Goal: Task Accomplishment & Management: Manage account settings

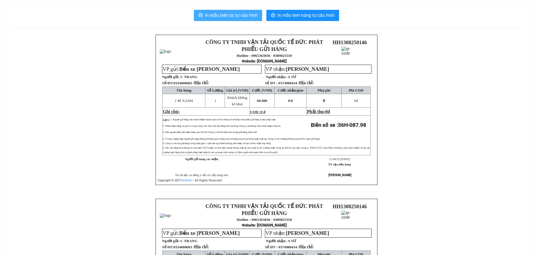
click at [255, 16] on span "In mẫu biên lai tự cấu hình" at bounding box center [231, 15] width 53 height 7
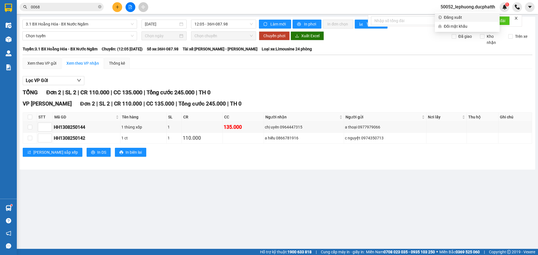
click at [456, 17] on span "Đăng xuất" at bounding box center [470, 17] width 52 height 6
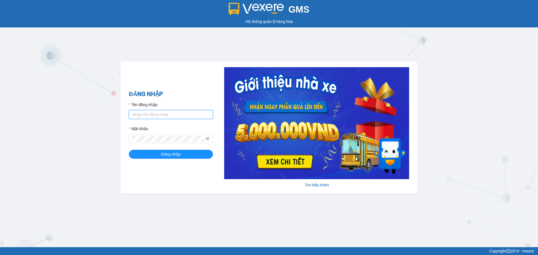
type input "ltmai.ducphatth"
click at [181, 148] on form "Tên đăng nhập ltmai.ducphatth Mật khẩu Đăng nhập" at bounding box center [171, 130] width 84 height 57
click at [179, 155] on span "Đăng nhập" at bounding box center [171, 154] width 20 height 6
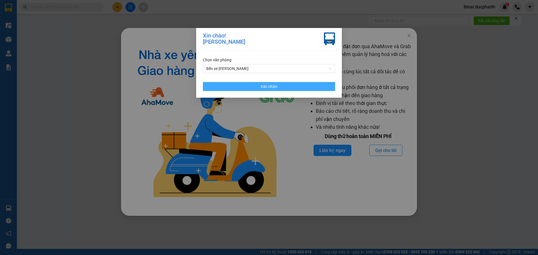
click at [297, 83] on button "Xác nhận" at bounding box center [269, 86] width 132 height 9
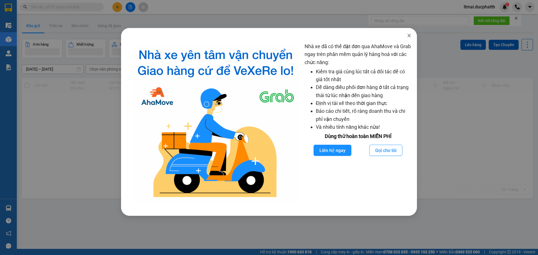
click at [408, 35] on icon "close" at bounding box center [408, 35] width 3 height 3
